Goal: Task Accomplishment & Management: Use online tool/utility

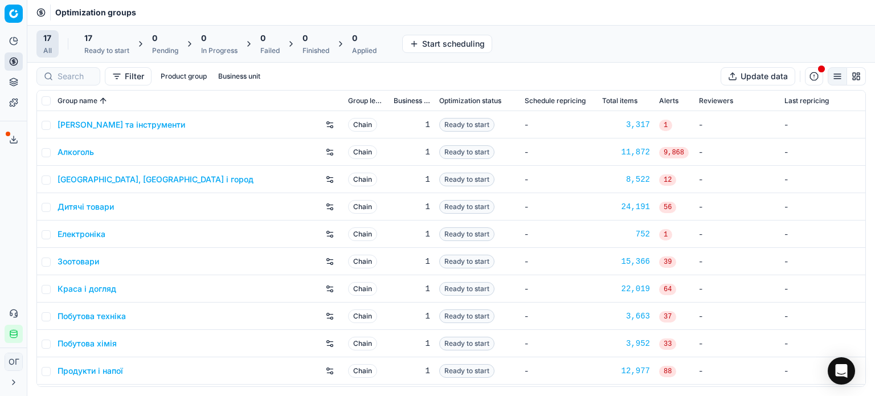
click at [105, 43] on div "17" at bounding box center [106, 37] width 45 height 11
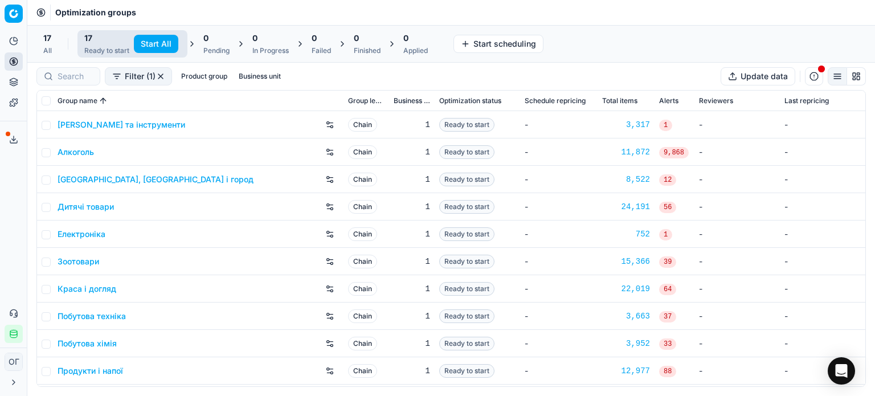
click at [155, 43] on button "Start All" at bounding box center [156, 44] width 44 height 18
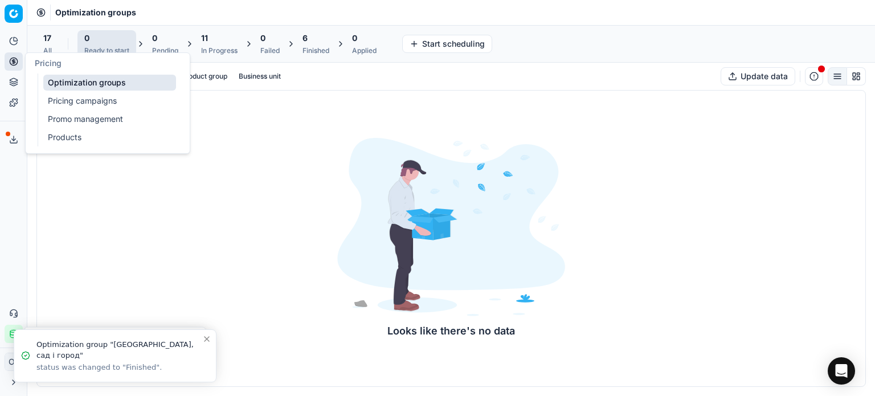
click at [64, 101] on link "Pricing campaigns" at bounding box center [109, 101] width 133 height 16
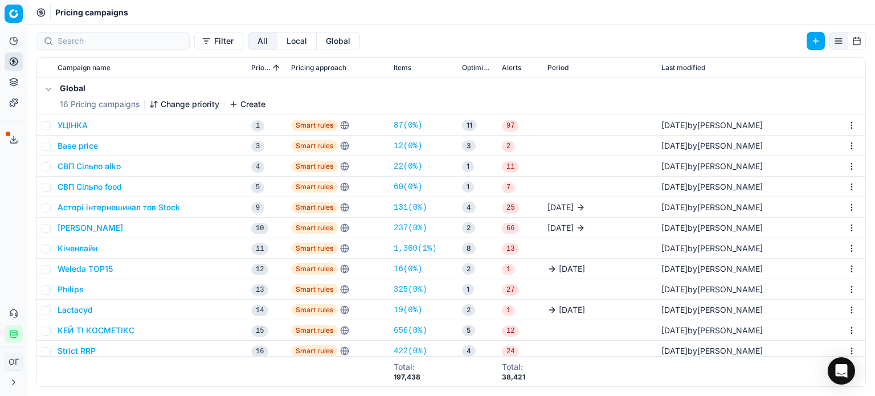
click at [84, 147] on button "Base price" at bounding box center [78, 145] width 40 height 11
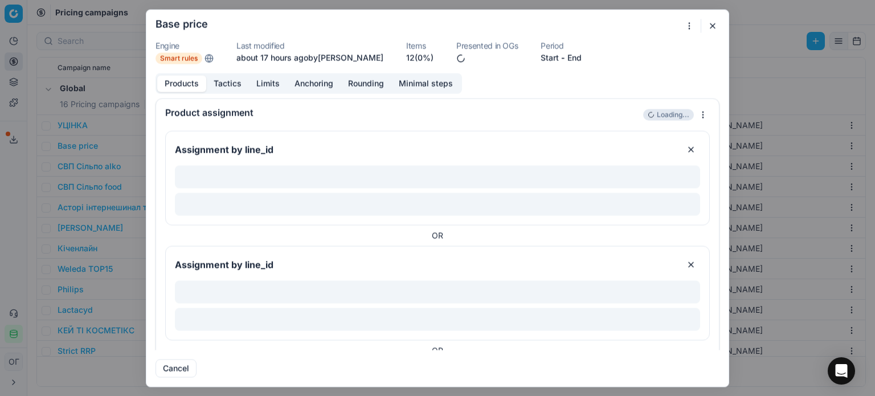
click at [417, 56] on link "12 (0%)" at bounding box center [419, 57] width 27 height 11
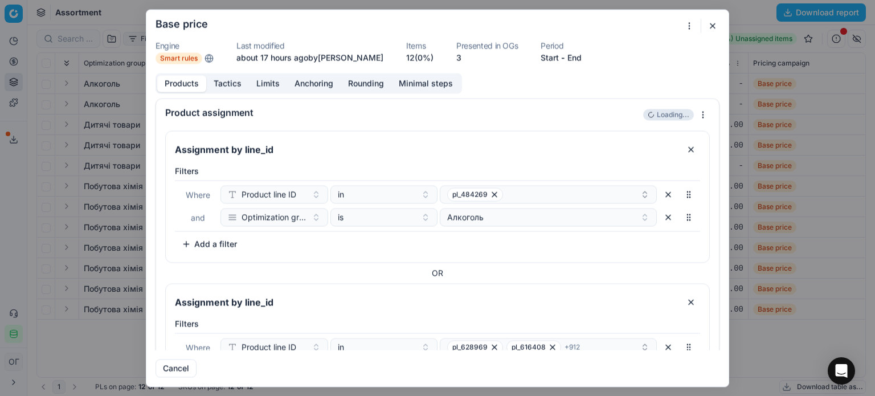
click at [711, 26] on button "button" at bounding box center [713, 26] width 14 height 14
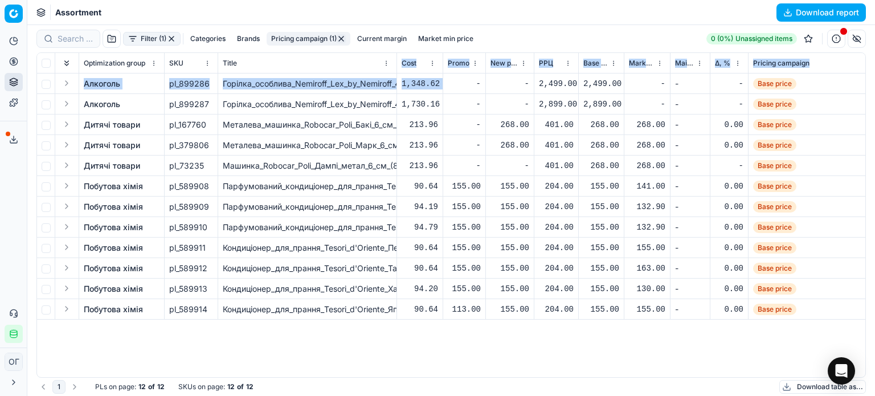
drag, startPoint x: 394, startPoint y: 63, endPoint x: 447, endPoint y: 77, distance: 54.7
click at [447, 77] on div "Optimization group SKU Title Cost Promo New promo price РРЦ Base price Market m…" at bounding box center [451, 215] width 828 height 324
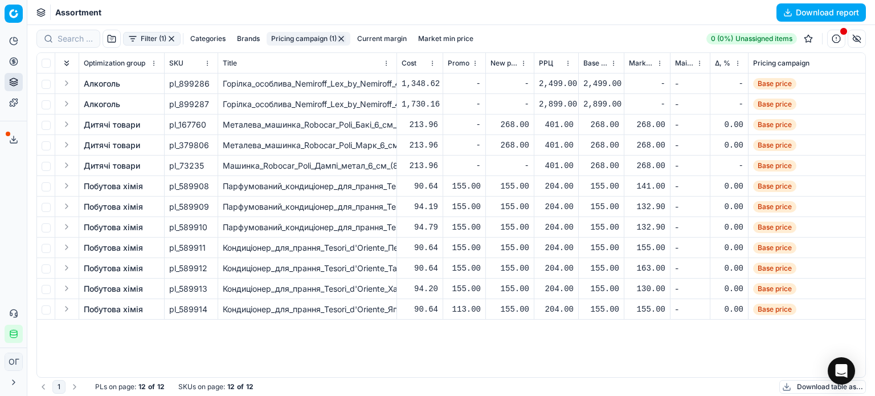
click at [502, 20] on div "Assortment Download report" at bounding box center [451, 12] width 848 height 25
click at [48, 61] on input "checkbox" at bounding box center [46, 63] width 9 height 9
checkbox input "true"
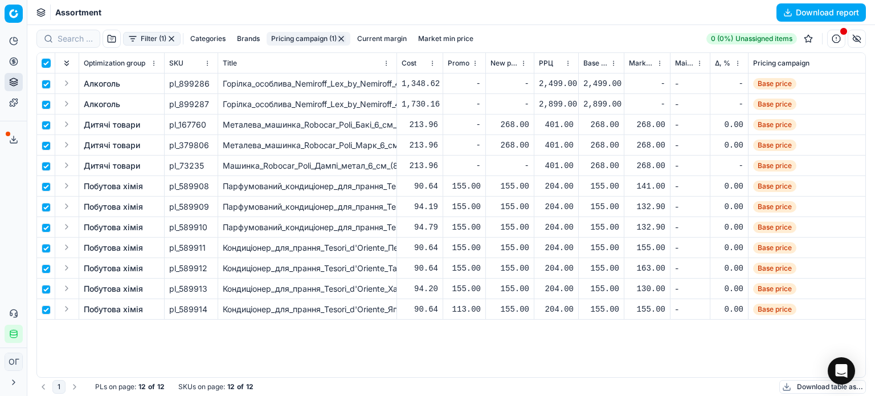
checkbox input "true"
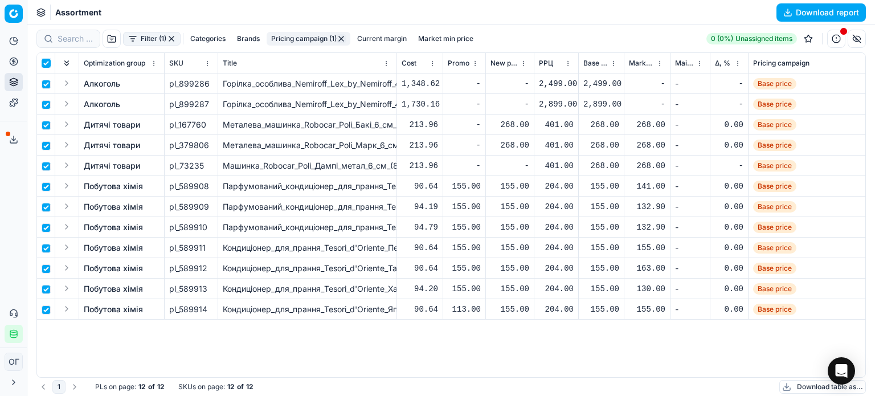
checkbox input "true"
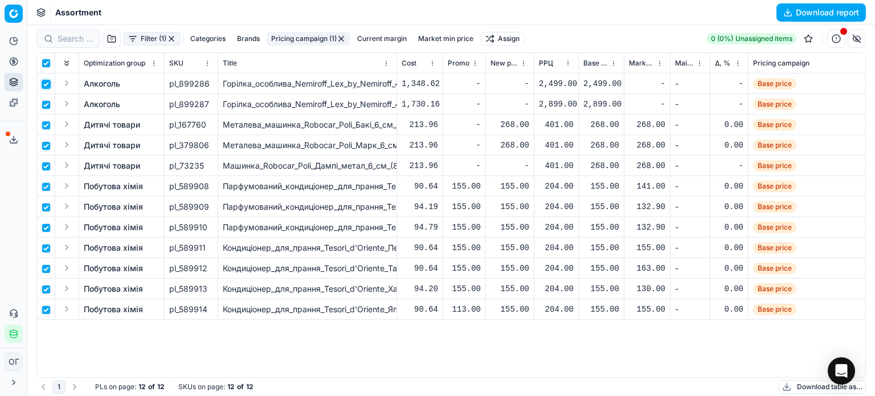
click at [46, 82] on input "checkbox" at bounding box center [46, 84] width 9 height 9
checkbox input "false"
click at [46, 103] on input "checkbox" at bounding box center [46, 104] width 9 height 9
checkbox input "false"
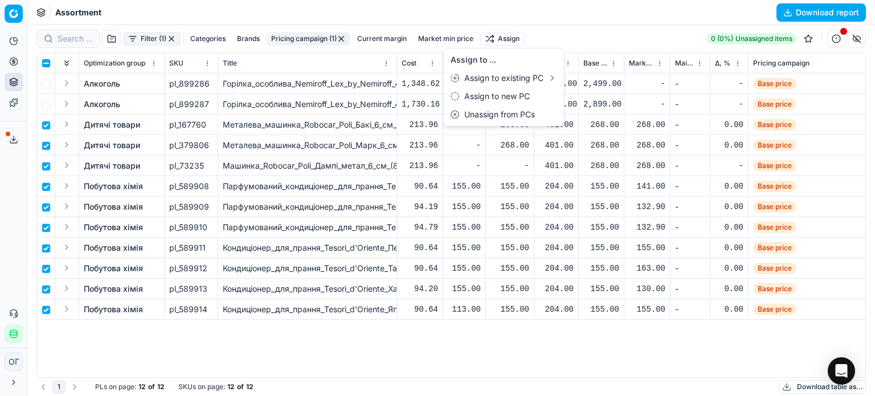
click at [490, 32] on html "Pricing platform Analytics Pricing Product portfolio Templates Export service 1…" at bounding box center [437, 198] width 875 height 396
click at [524, 116] on div "Unassign from PCs" at bounding box center [504, 114] width 116 height 18
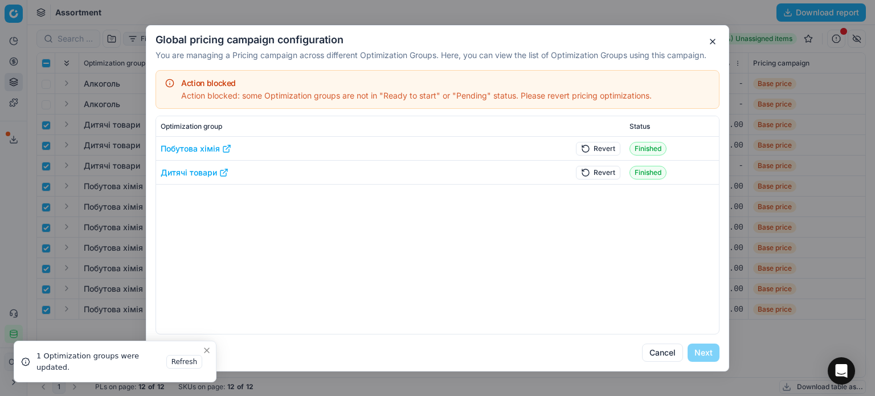
click at [600, 142] on button "Revert" at bounding box center [598, 148] width 44 height 14
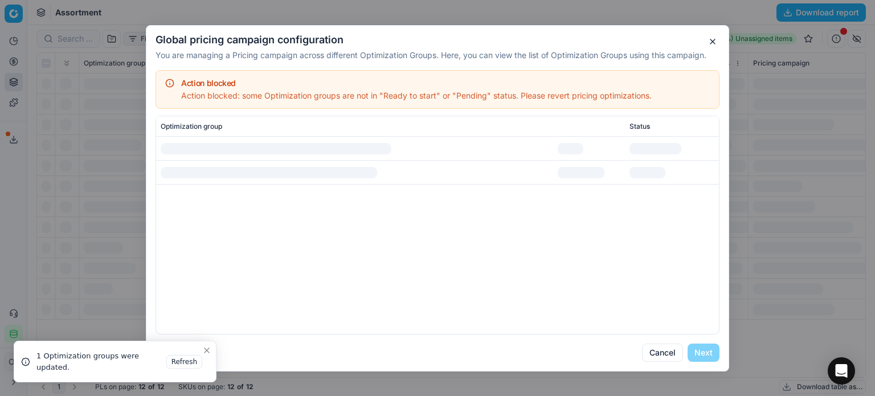
click at [601, 169] on div at bounding box center [581, 171] width 47 height 11
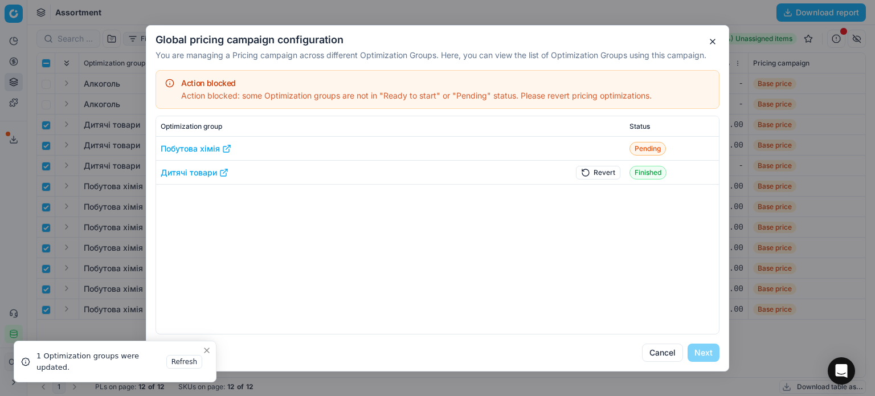
click at [602, 172] on button "Revert" at bounding box center [598, 172] width 44 height 14
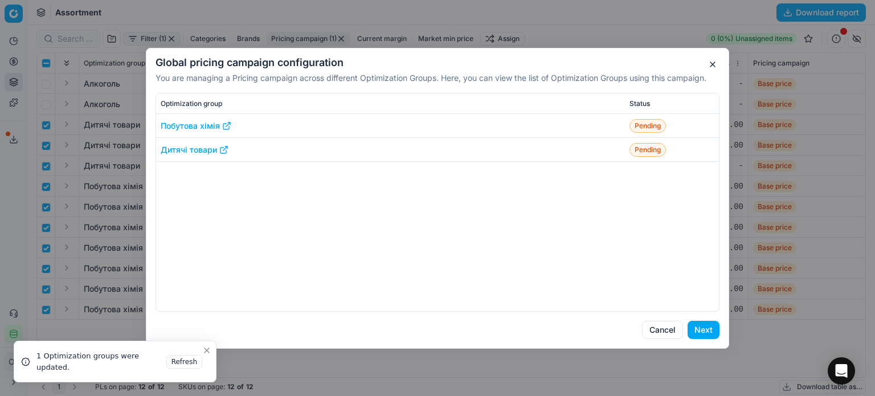
click at [701, 331] on button "Next" at bounding box center [704, 330] width 32 height 18
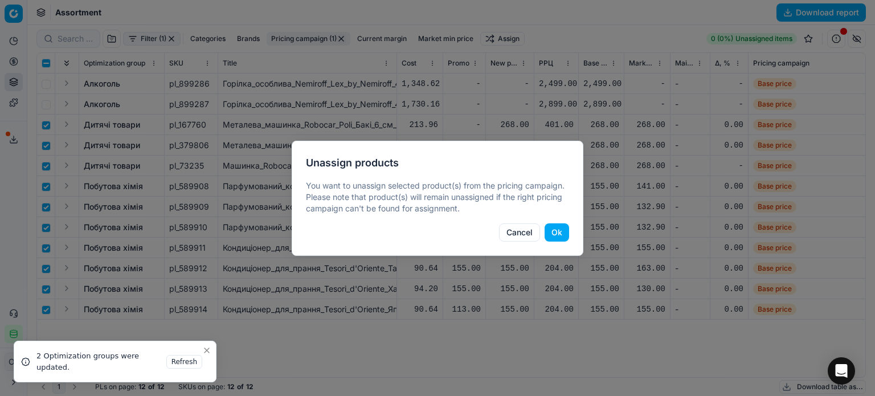
click at [559, 232] on button "Ok" at bounding box center [557, 232] width 24 height 18
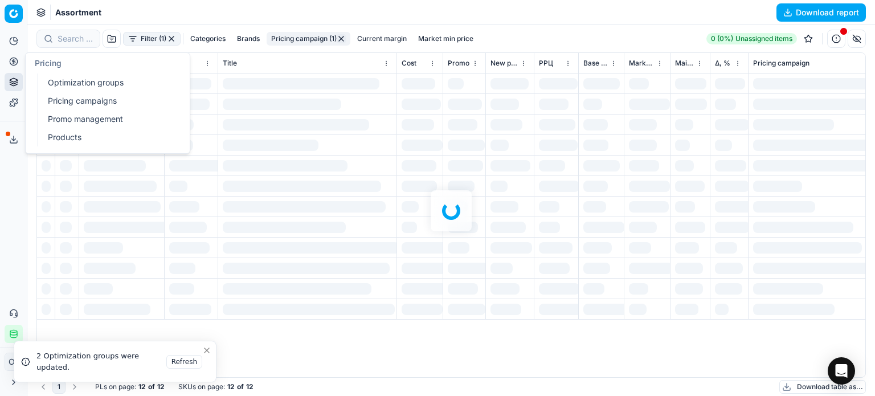
click at [69, 81] on link "Optimization groups" at bounding box center [109, 83] width 133 height 16
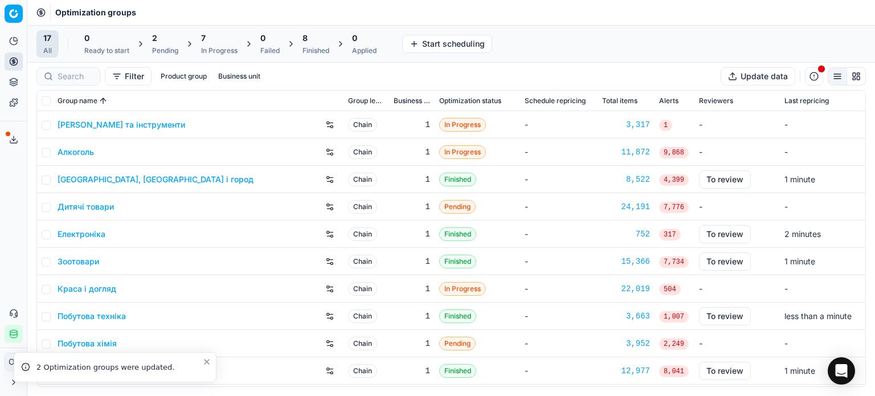
click at [314, 49] on div "Finished" at bounding box center [316, 50] width 27 height 9
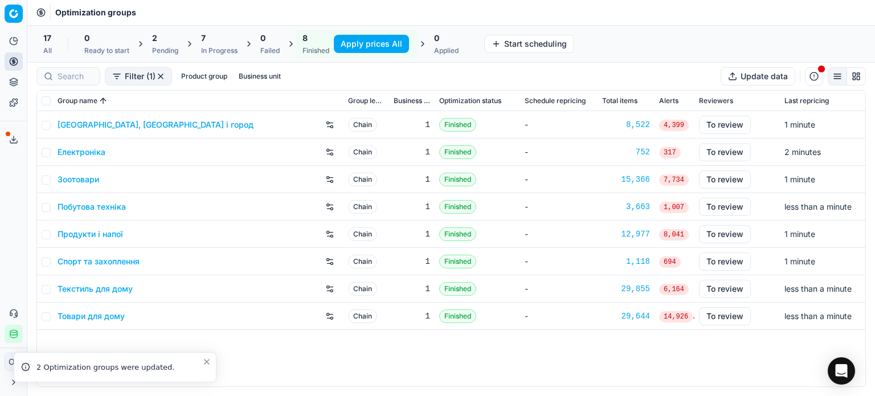
click at [189, 39] on icon at bounding box center [189, 43] width 9 height 9
click at [170, 45] on div "2 Pending" at bounding box center [165, 43] width 26 height 23
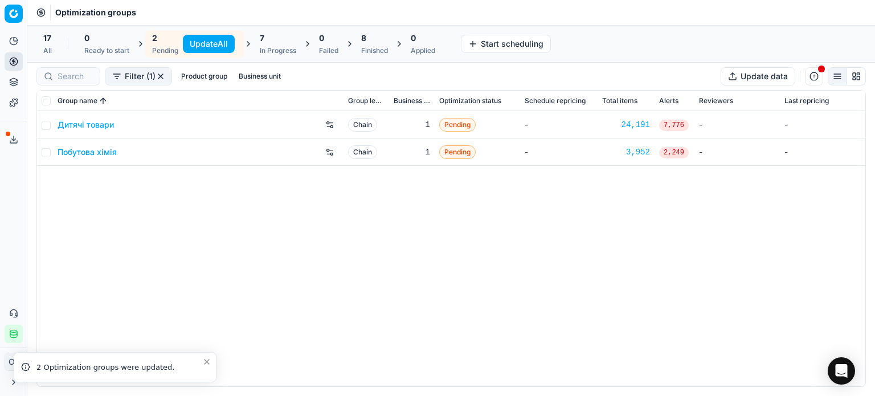
click at [181, 46] on div "Update All" at bounding box center [207, 43] width 59 height 23
click at [187, 47] on button "Update All" at bounding box center [209, 44] width 52 height 18
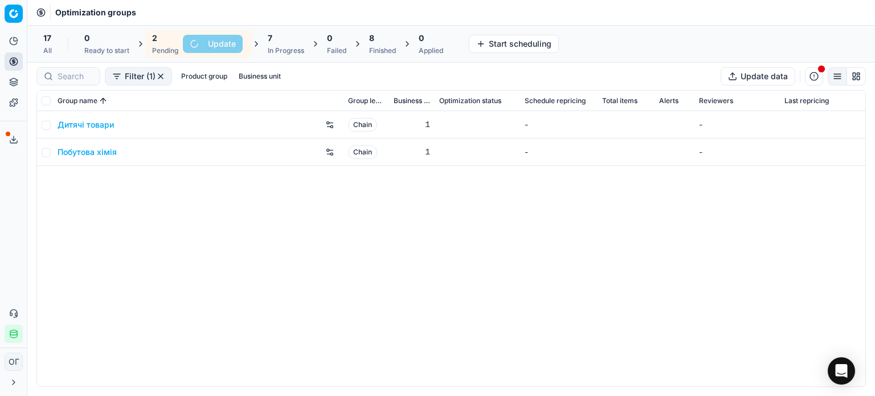
click at [383, 43] on div "8" at bounding box center [382, 37] width 27 height 11
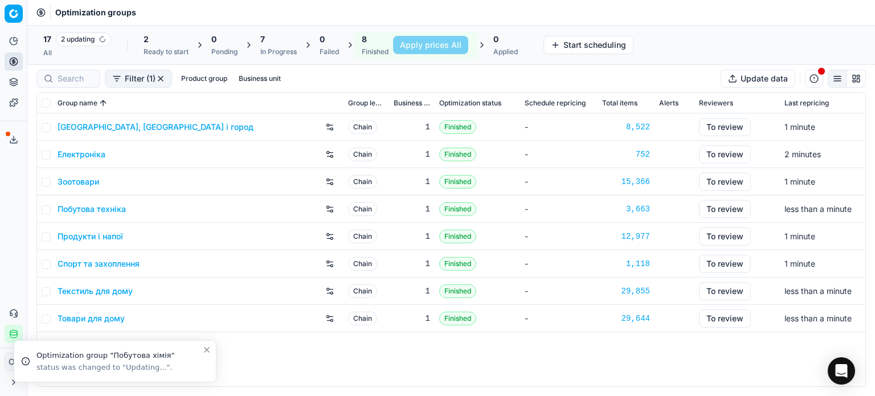
click at [84, 174] on div "Зоотовари" at bounding box center [198, 182] width 281 height 18
click at [87, 179] on link "Зоотовари" at bounding box center [79, 181] width 42 height 11
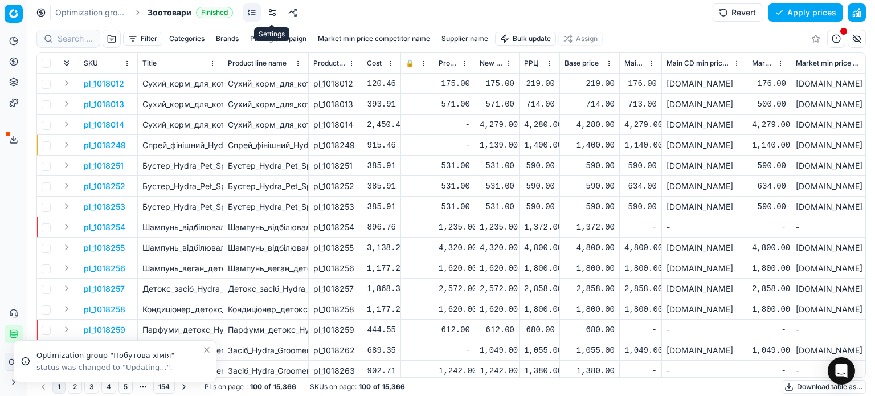
click at [267, 13] on link at bounding box center [272, 12] width 18 height 18
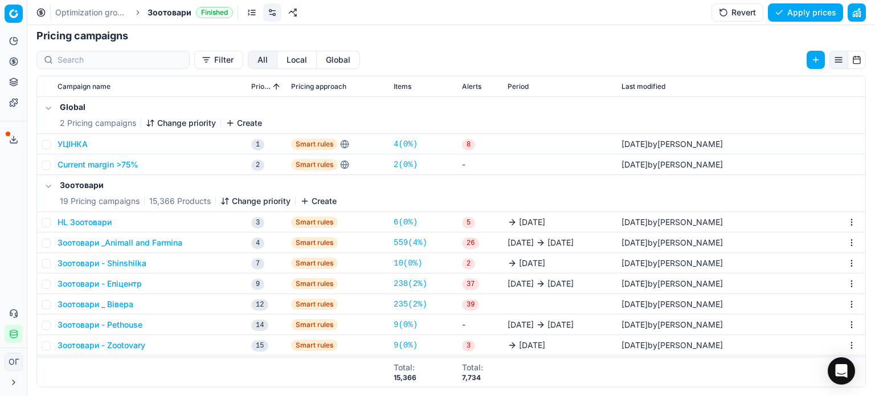
scroll to position [175, 0]
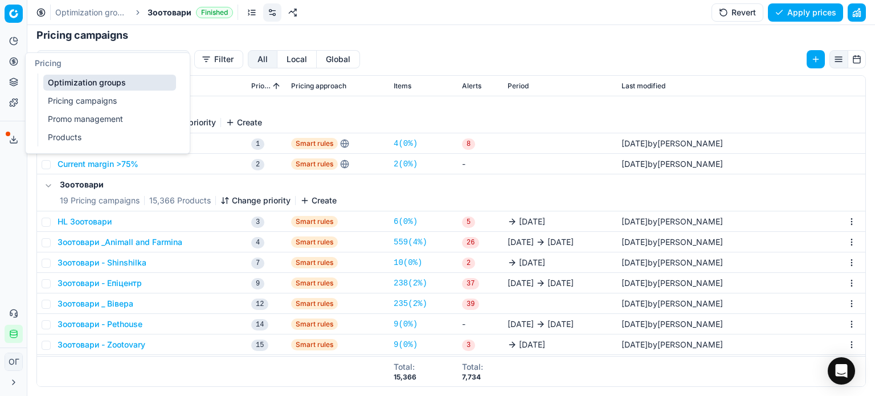
click at [73, 84] on link "Optimization groups" at bounding box center [109, 83] width 133 height 16
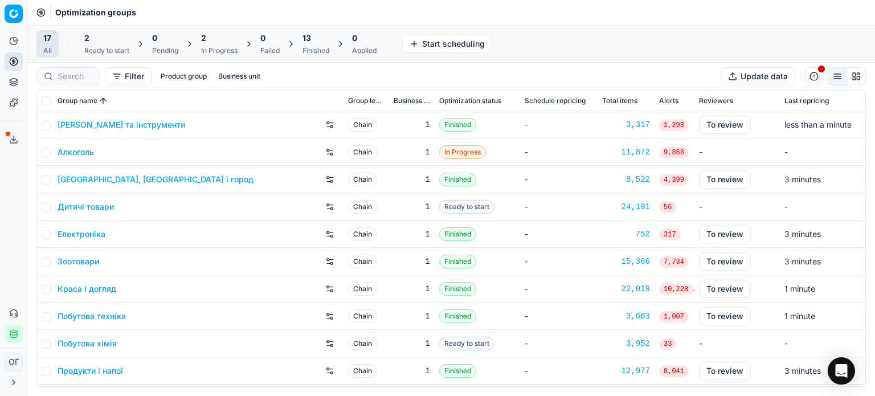
click at [104, 43] on div "2" at bounding box center [106, 37] width 45 height 11
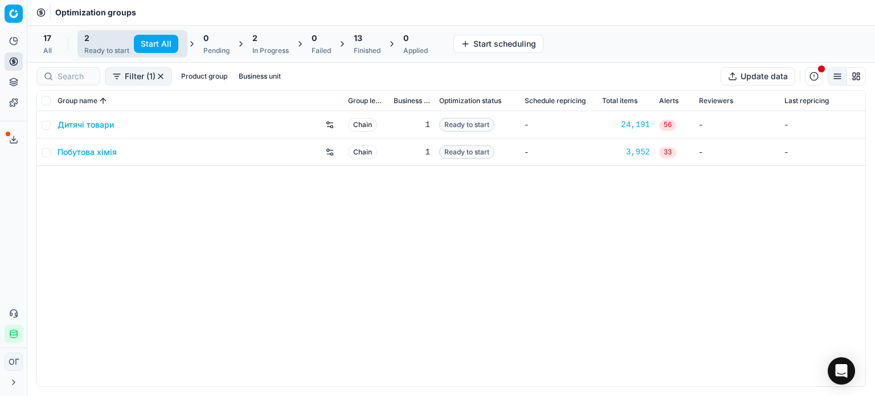
click at [148, 43] on button "Start All" at bounding box center [156, 44] width 44 height 18
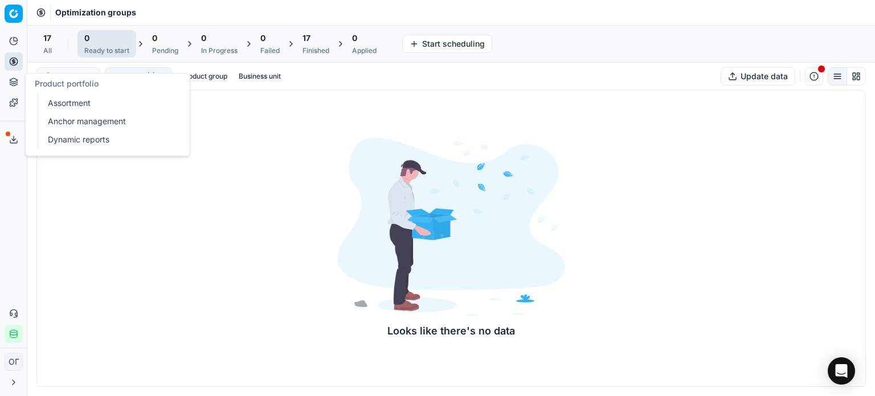
click at [52, 96] on link "Assortment" at bounding box center [109, 103] width 133 height 16
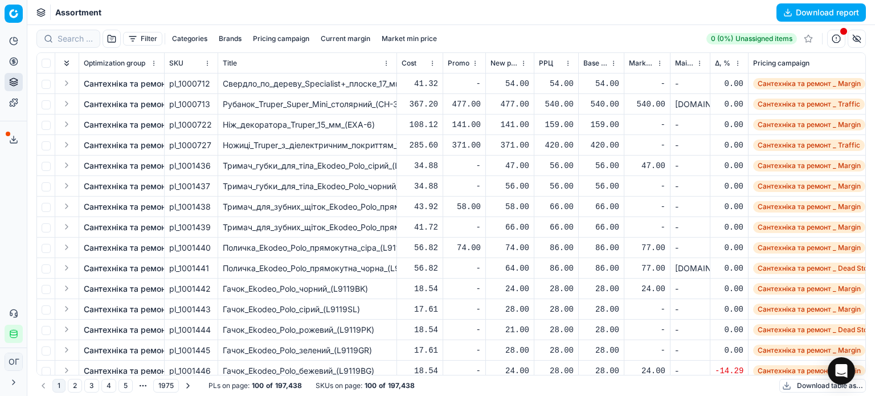
click at [725, 61] on span "Δ, %" at bounding box center [722, 63] width 15 height 9
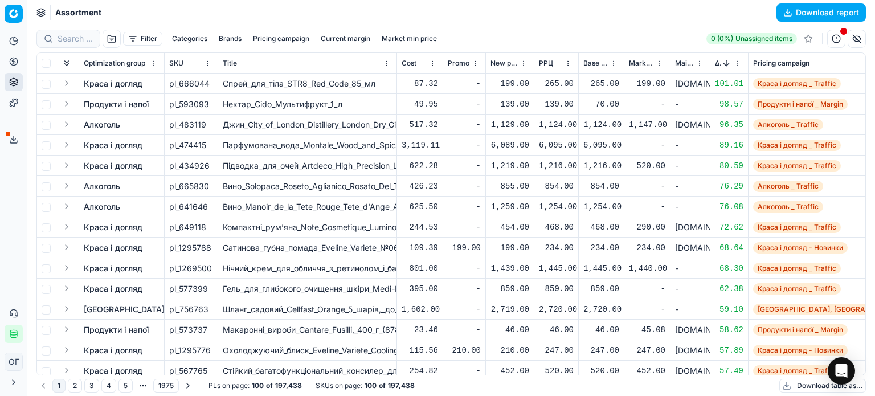
click at [725, 62] on button "Sorted by Δ, % descending" at bounding box center [726, 63] width 11 height 11
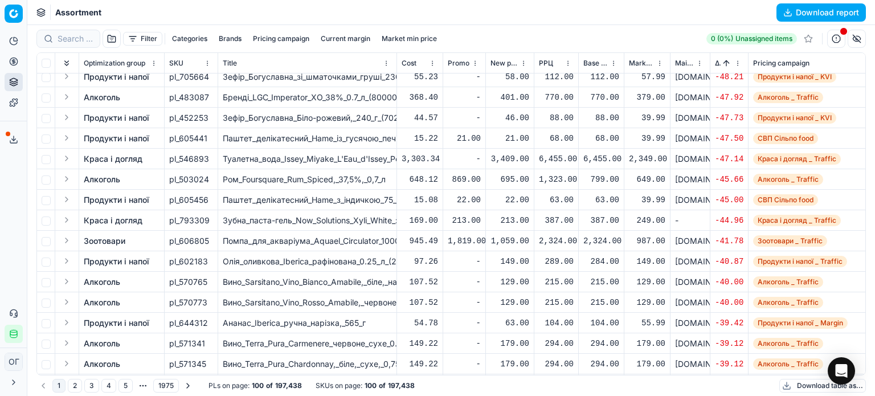
scroll to position [49, 0]
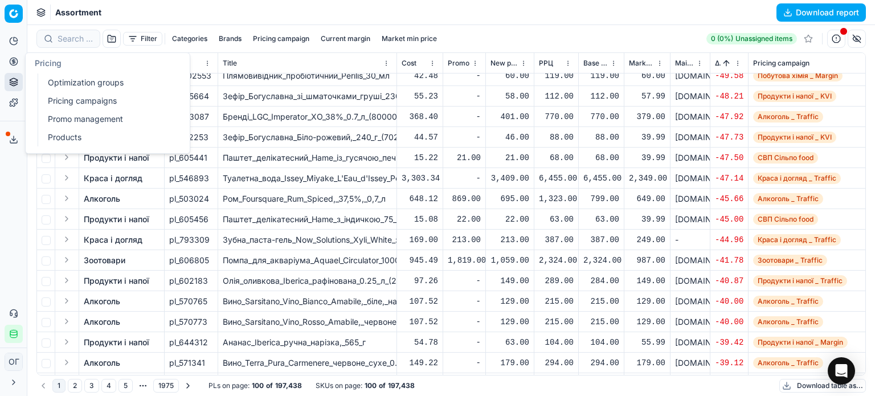
click at [67, 82] on link "Optimization groups" at bounding box center [109, 83] width 133 height 16
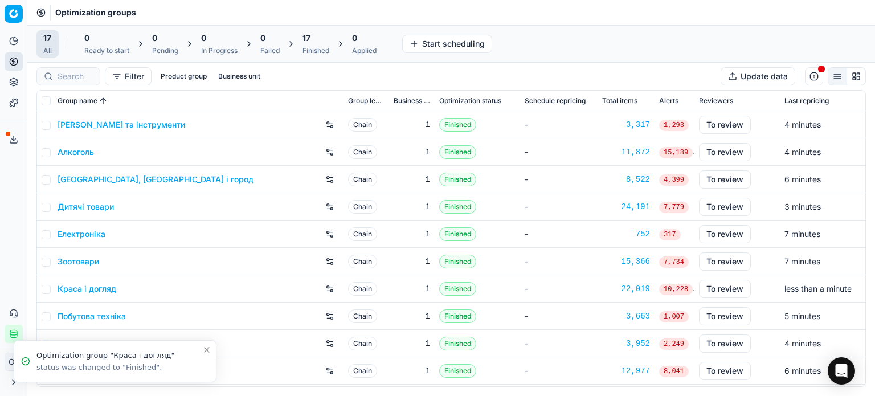
click at [311, 50] on div "Finished" at bounding box center [316, 50] width 27 height 9
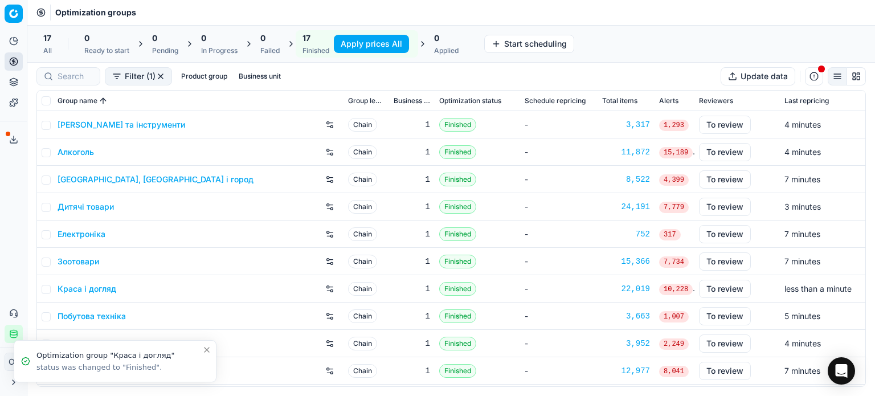
click at [366, 40] on button "Apply prices All" at bounding box center [371, 44] width 75 height 18
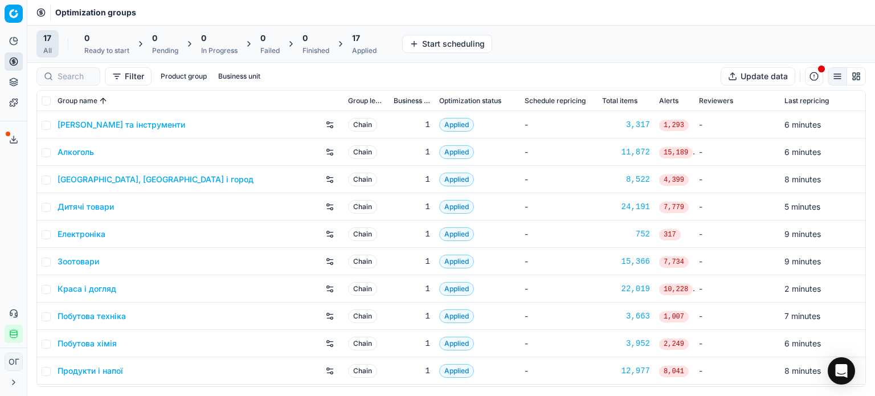
click at [368, 34] on div "17" at bounding box center [364, 37] width 24 height 11
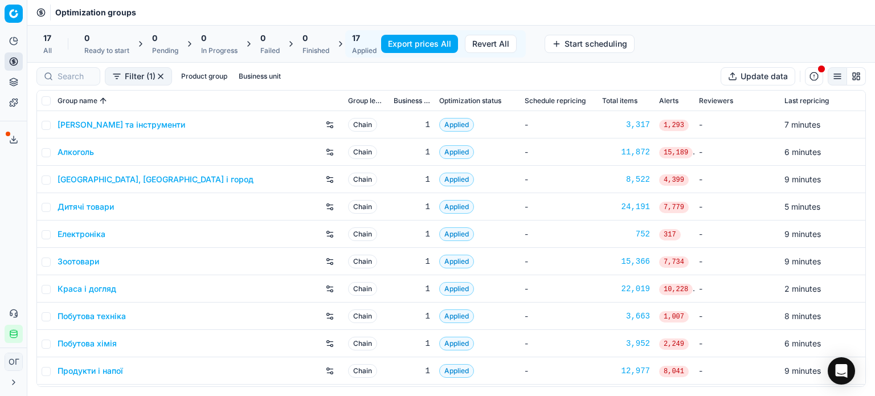
click at [408, 48] on button "Export prices All" at bounding box center [419, 44] width 77 height 18
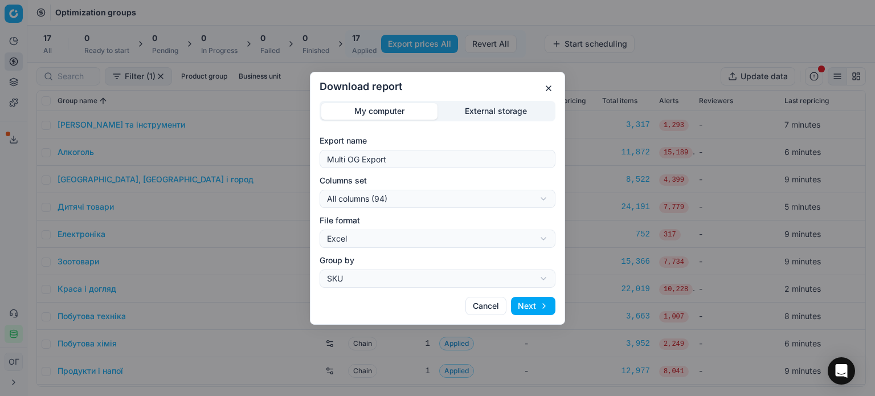
click at [475, 114] on div "Download report My computer External storage Export name Multi OG Export Column…" at bounding box center [437, 198] width 875 height 396
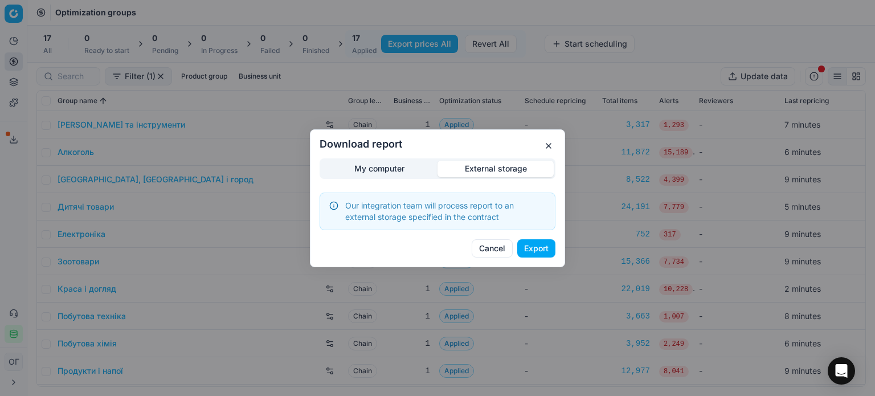
click at [538, 246] on button "Export" at bounding box center [536, 248] width 38 height 18
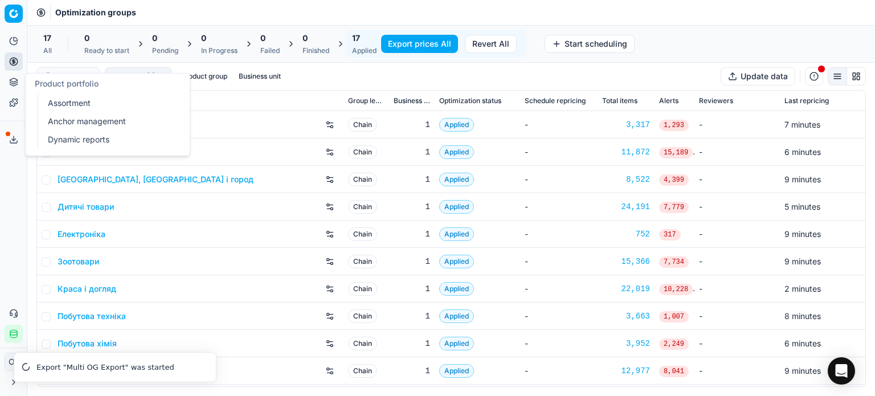
click at [73, 102] on link "Assortment" at bounding box center [109, 103] width 133 height 16
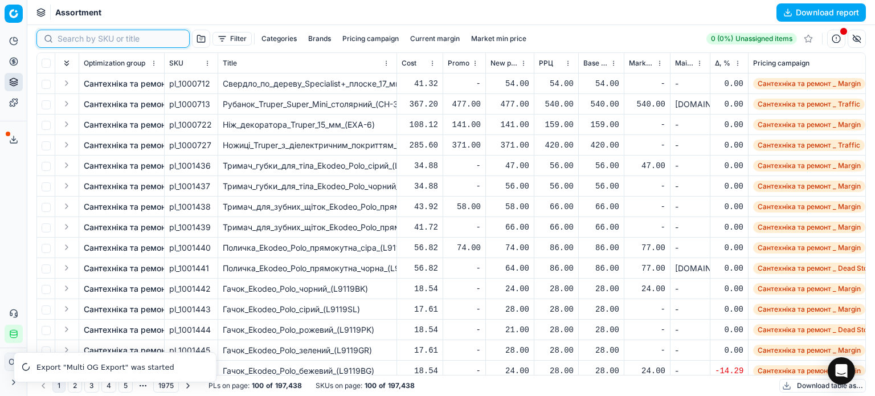
click at [65, 34] on input at bounding box center [120, 38] width 125 height 11
paste input "452782"
type input "452782"
